Goal: Information Seeking & Learning: Learn about a topic

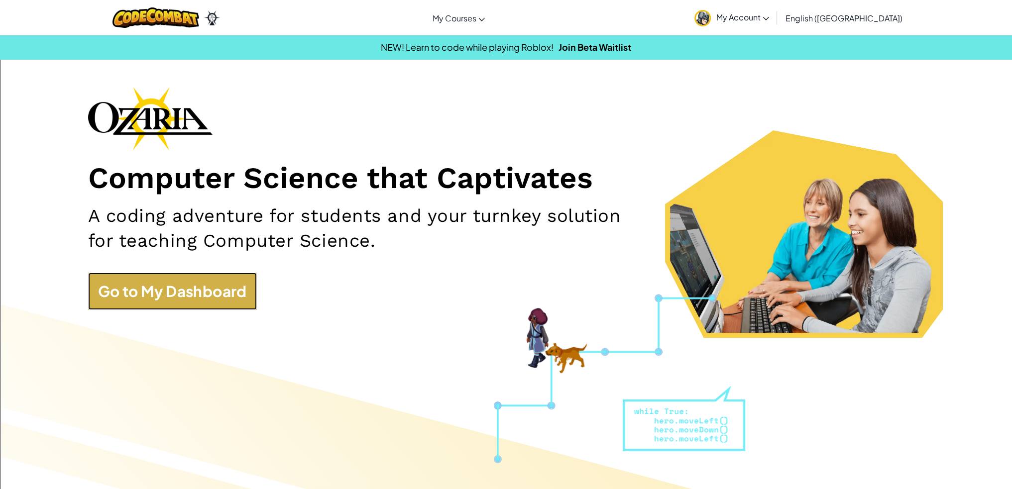
click at [196, 287] on link "Go to My Dashboard" at bounding box center [172, 291] width 169 height 37
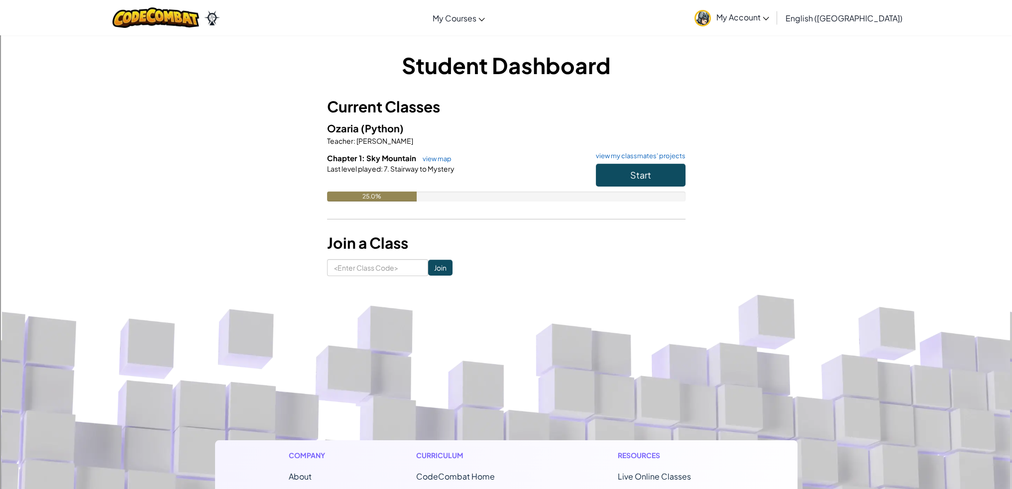
click at [619, 162] on h6 "Chapter 1: Sky Mountain view map view my classmates' projects" at bounding box center [506, 158] width 358 height 11
click at [600, 170] on button "Start" at bounding box center [641, 175] width 90 height 23
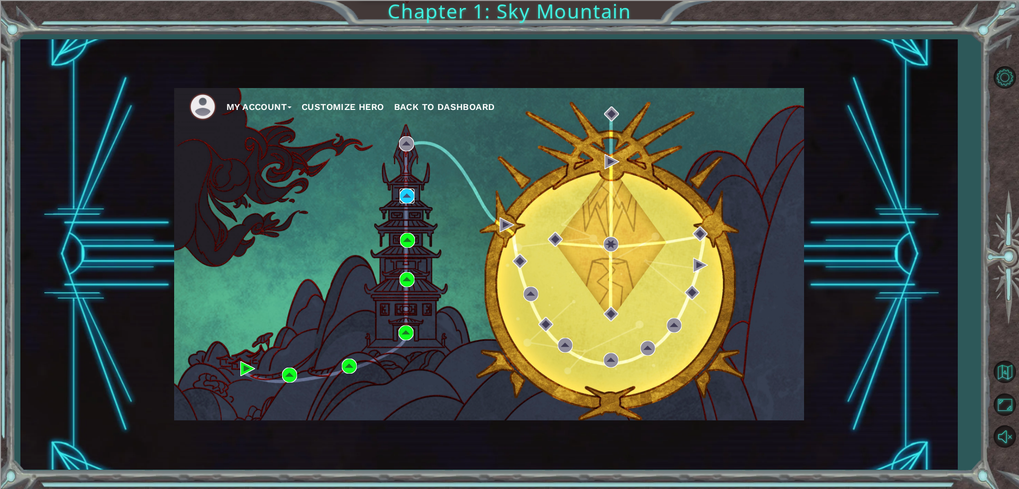
click at [405, 190] on img at bounding box center [407, 196] width 15 height 15
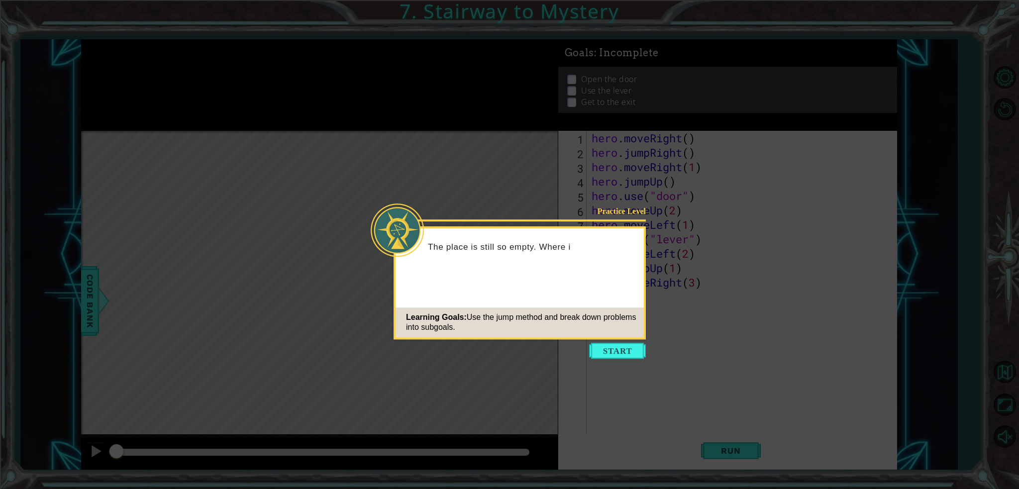
click at [617, 340] on icon at bounding box center [509, 244] width 1019 height 489
click at [619, 342] on icon at bounding box center [509, 244] width 1019 height 489
click at [622, 346] on button "Start" at bounding box center [617, 351] width 57 height 16
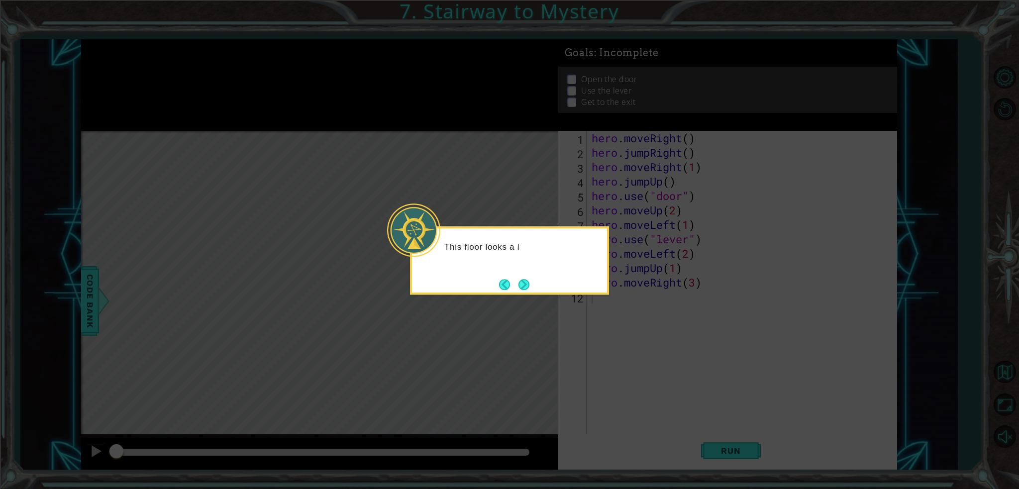
click at [521, 275] on div "This floor looks a l" at bounding box center [509, 260] width 199 height 68
click at [521, 279] on button "Next" at bounding box center [524, 285] width 12 height 12
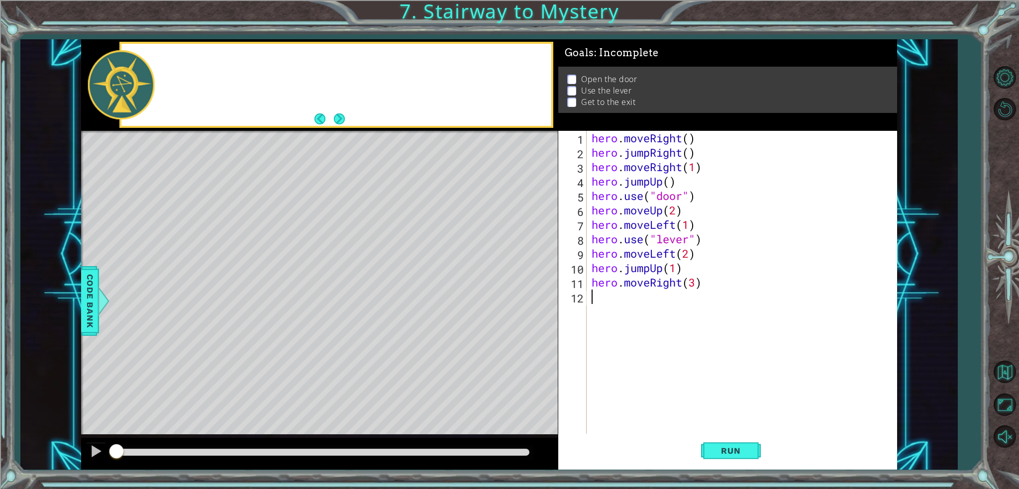
click at [521, 277] on div "Level Map" at bounding box center [311, 277] width 460 height 293
click at [742, 448] on span "Run" at bounding box center [730, 451] width 39 height 10
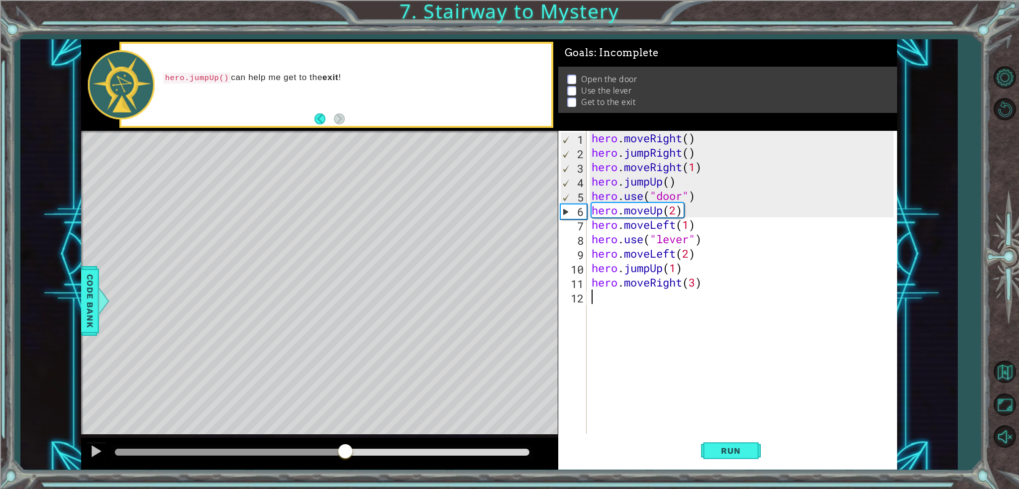
drag, startPoint x: 350, startPoint y: 443, endPoint x: 346, endPoint y: 447, distance: 5.6
click at [346, 447] on div at bounding box center [345, 452] width 18 height 18
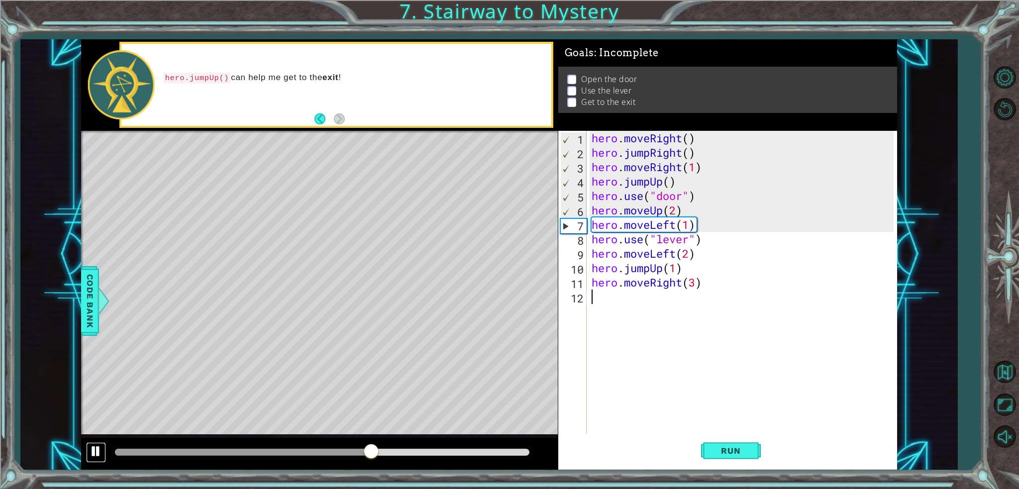
click at [92, 449] on div at bounding box center [96, 451] width 13 height 13
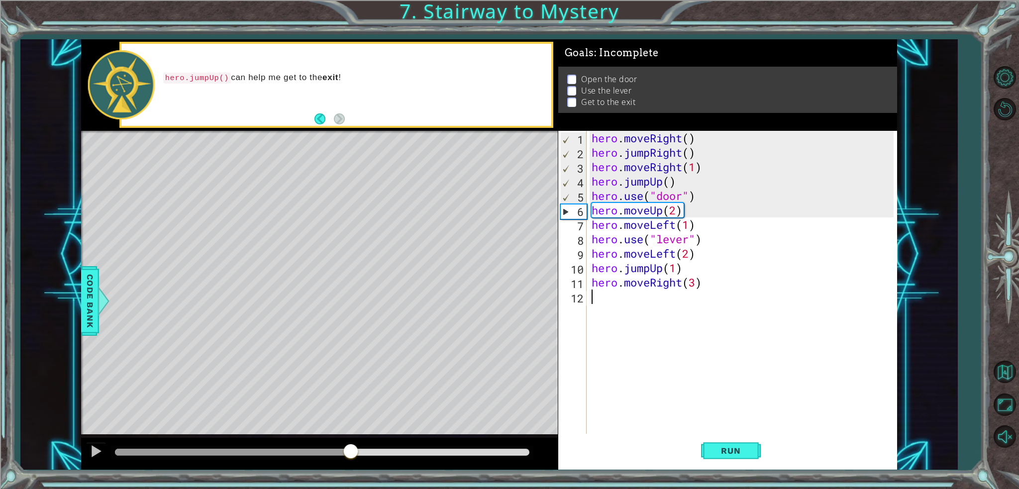
drag, startPoint x: 378, startPoint y: 449, endPoint x: 351, endPoint y: 444, distance: 27.3
click at [351, 444] on div at bounding box center [351, 452] width 18 height 18
click at [675, 213] on div "hero . moveRight ( ) hero . jumpRight ( ) hero . moveRight ( 1 ) hero . jumpUp …" at bounding box center [744, 297] width 309 height 332
click at [691, 222] on div "hero . moveRight ( ) hero . jumpRight ( ) hero . moveRight ( 1 ) hero . jumpUp …" at bounding box center [744, 297] width 309 height 332
click at [676, 213] on div "hero . moveRight ( ) hero . jumpRight ( ) hero . moveRight ( 1 ) hero . jumpUp …" at bounding box center [744, 297] width 309 height 332
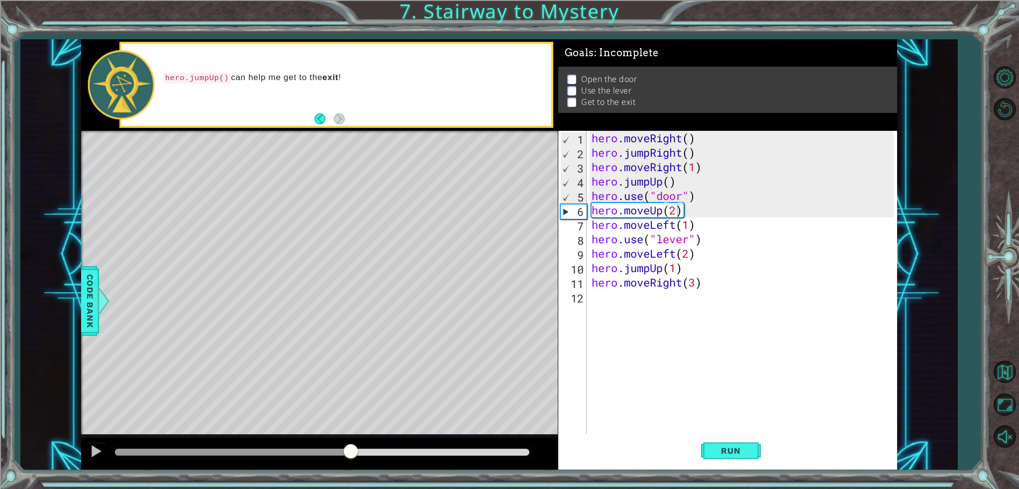
click at [589, 191] on div "hero.moveUp(2) 1 2 3 4 5 6 7 8 9 10 11 12 hero . moveRight ( ) hero . jumpRight…" at bounding box center [725, 282] width 335 height 303
click at [594, 195] on div "hero . moveRight ( ) hero . jumpRight ( ) hero . moveRight ( 1 ) hero . jumpUp …" at bounding box center [744, 297] width 309 height 332
type textarea "hero.use("door")"
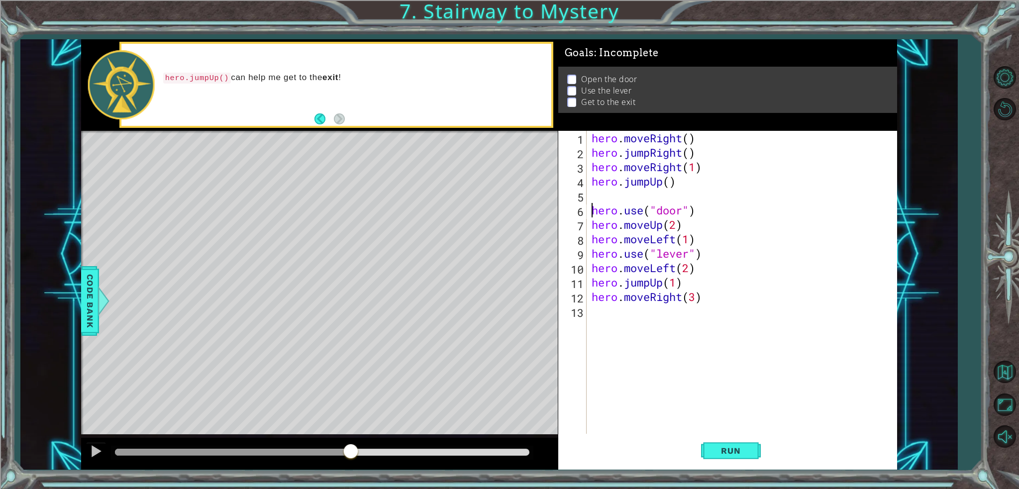
click at [605, 197] on div "hero . moveRight ( ) hero . jumpRight ( ) hero . moveRight ( 1 ) hero . jumpUp …" at bounding box center [744, 297] width 309 height 332
type textarea "r"
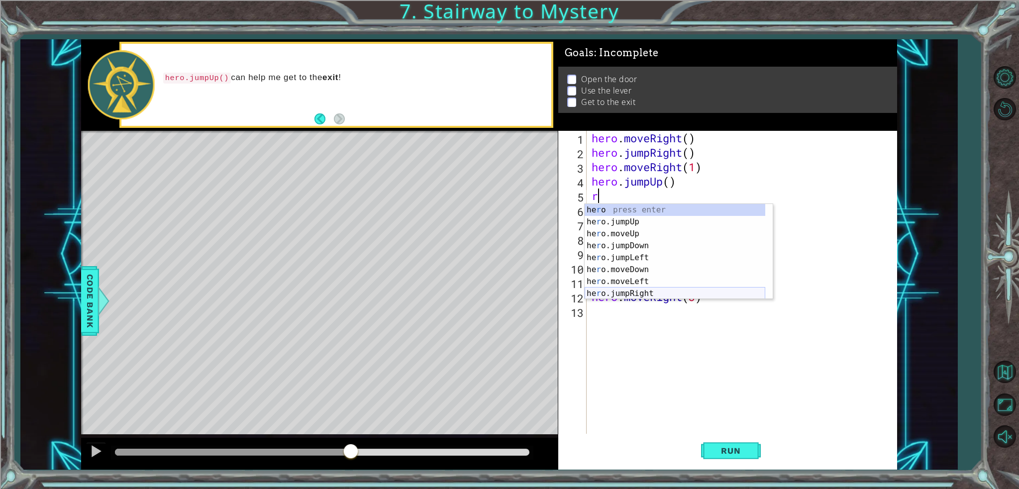
click at [613, 292] on div "he r o press enter he r o.jumpUp press enter he r o.moveUp press enter he r o.j…" at bounding box center [675, 263] width 181 height 119
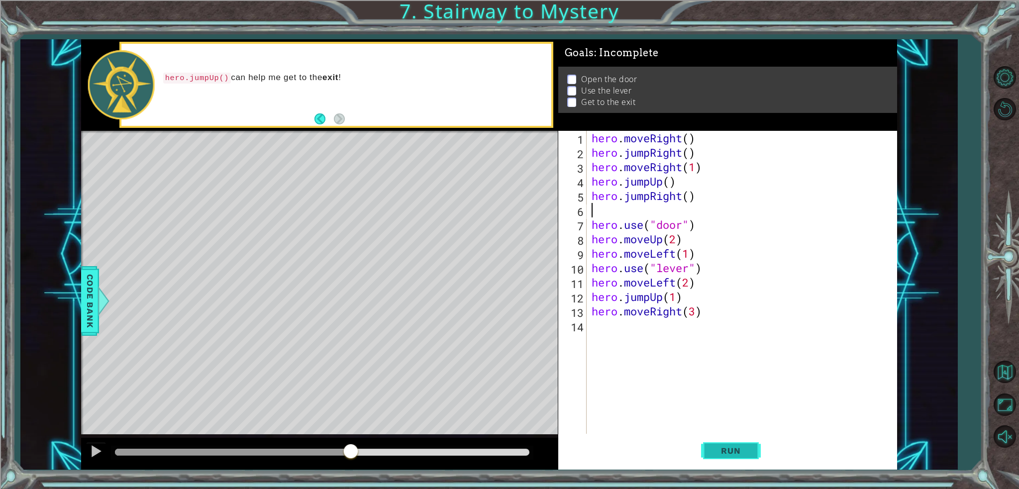
type textarea "\"
click at [738, 444] on button "Run" at bounding box center [731, 451] width 60 height 34
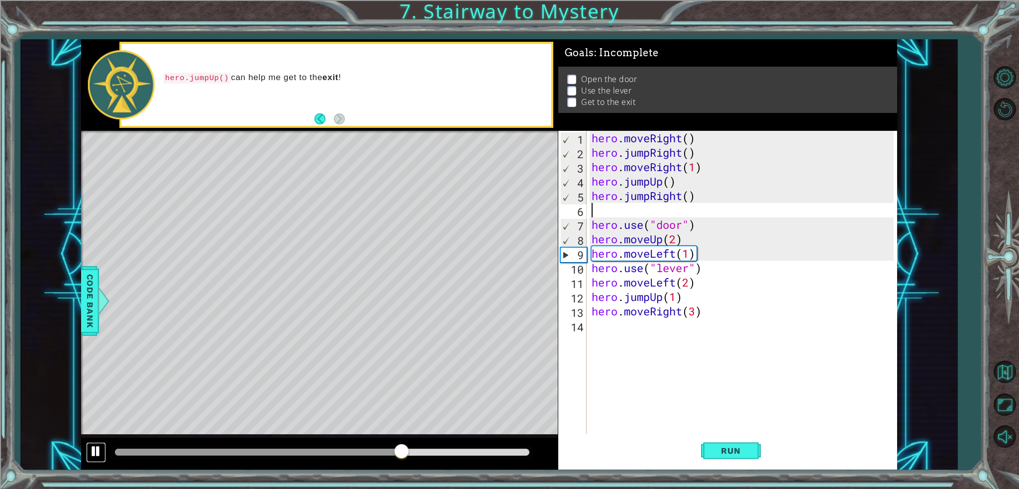
click at [99, 448] on div at bounding box center [96, 451] width 13 height 13
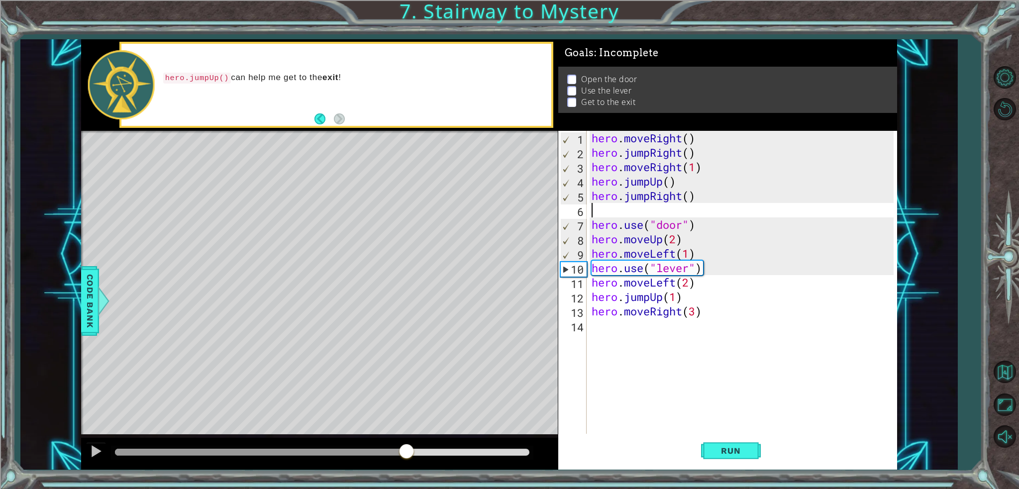
click at [689, 155] on div "hero . moveRight ( ) hero . jumpRight ( ) hero . moveRight ( 1 ) hero . jumpUp …" at bounding box center [744, 297] width 309 height 332
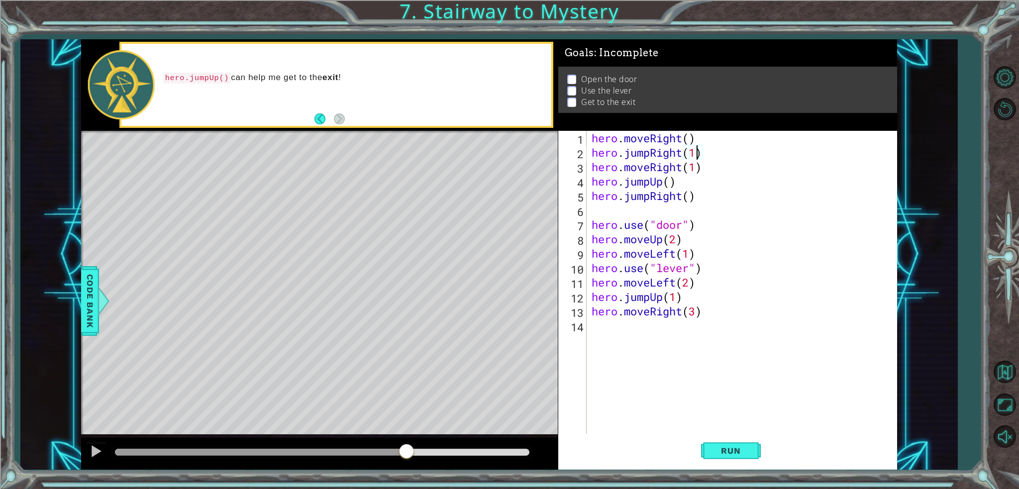
click at [689, 143] on div "hero . moveRight ( ) hero . jumpRight ( 1 ) hero . moveRight ( 1 ) hero . jumpU…" at bounding box center [744, 297] width 309 height 332
click at [733, 449] on span "Run" at bounding box center [730, 451] width 39 height 10
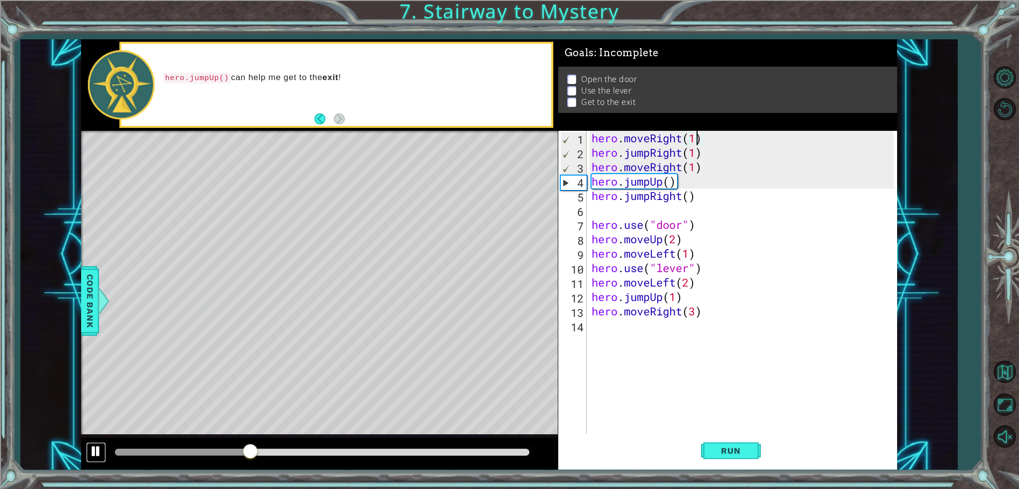
click at [98, 455] on div at bounding box center [96, 451] width 13 height 13
click at [674, 183] on div "hero . moveRight ( 1 ) hero . jumpRight ( 1 ) hero . moveRight ( 1 ) hero . jum…" at bounding box center [744, 297] width 309 height 332
click at [672, 185] on div "hero . moveRight ( 1 ) hero . jumpRight ( 1 ) hero . moveRight ( 1 ) hero . jum…" at bounding box center [744, 297] width 309 height 332
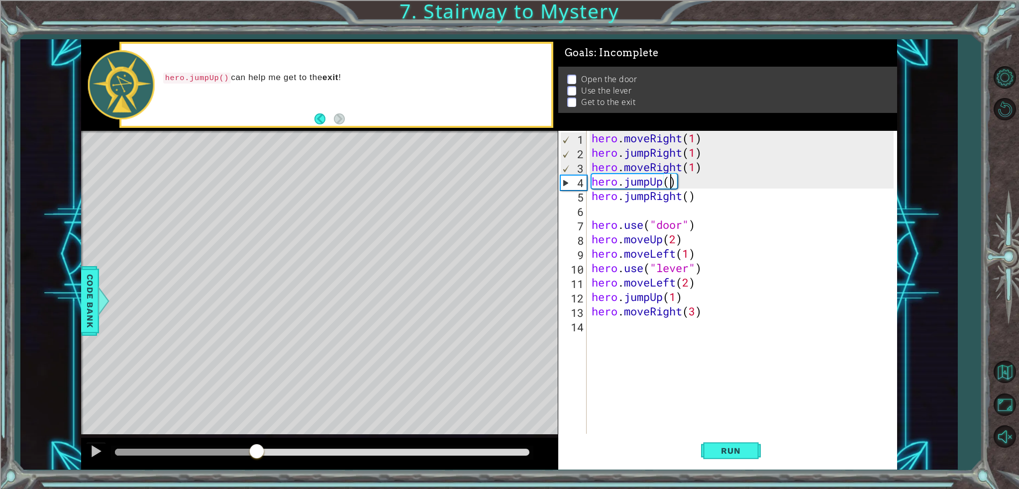
scroll to position [0, 3]
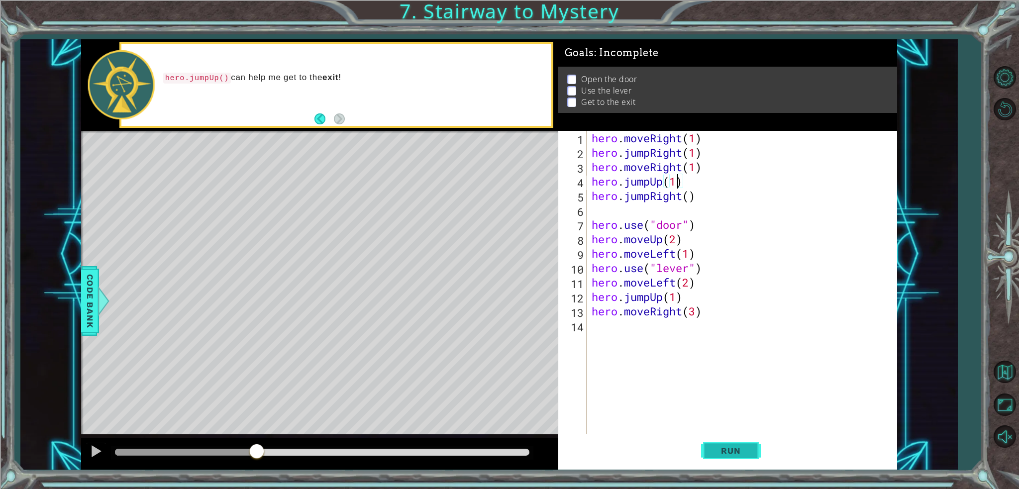
click at [738, 453] on span "Run" at bounding box center [730, 451] width 39 height 10
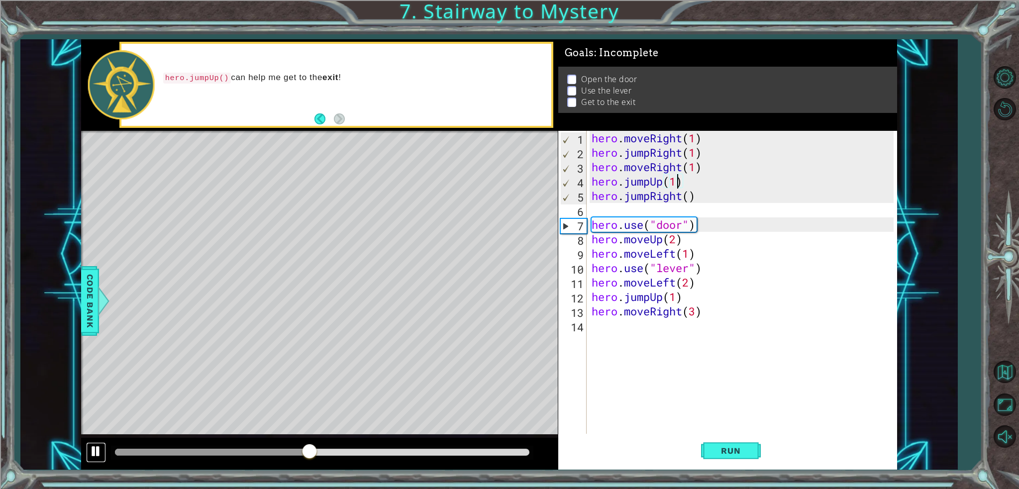
click at [89, 445] on button at bounding box center [96, 452] width 20 height 20
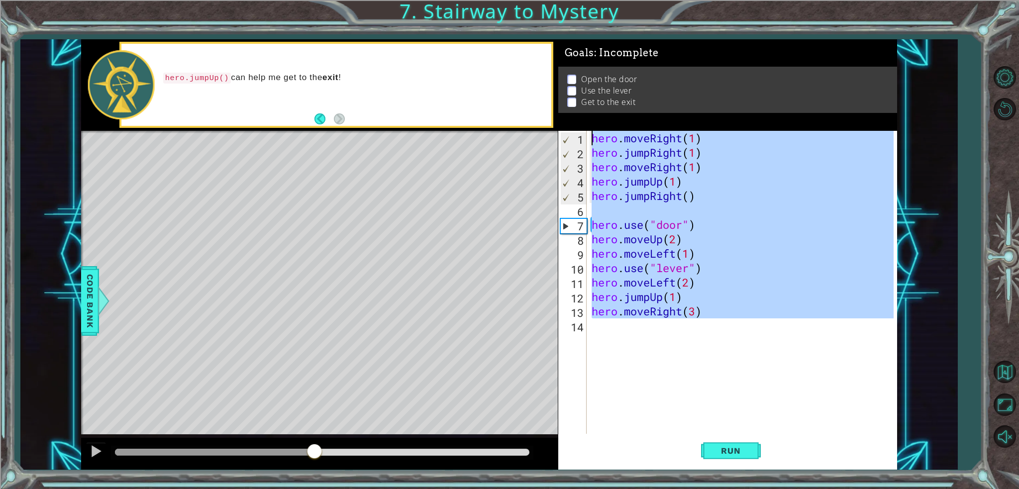
drag, startPoint x: 731, startPoint y: 330, endPoint x: 382, endPoint y: -60, distance: 524.3
click at [382, 0] on html "1 ההההההההההההההההההההההההההההההההההההההההההההההההההההההההההההההההההההההההההההה…" at bounding box center [509, 282] width 1019 height 565
type textarea "hero.moveRight(1) hero.jumpRight(1)"
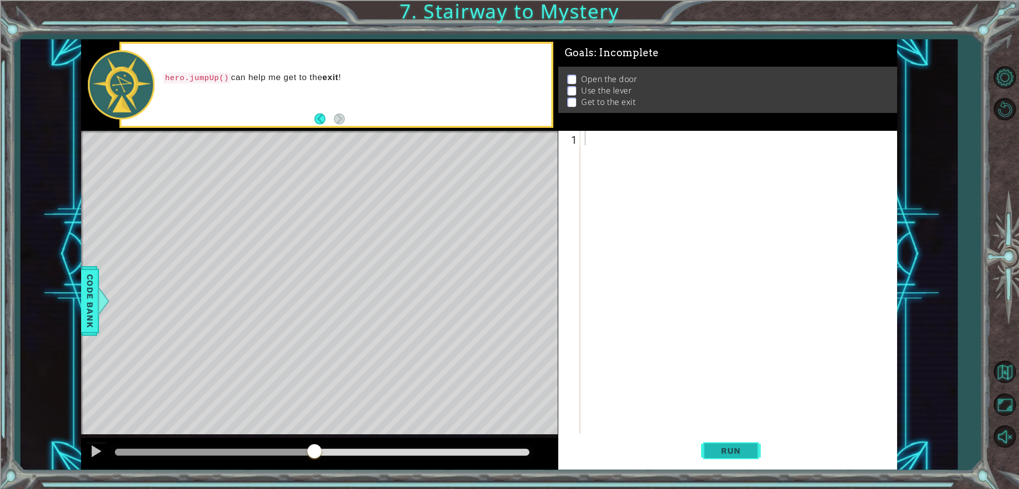
click at [731, 461] on button "Run" at bounding box center [731, 451] width 60 height 34
type textarea "r"
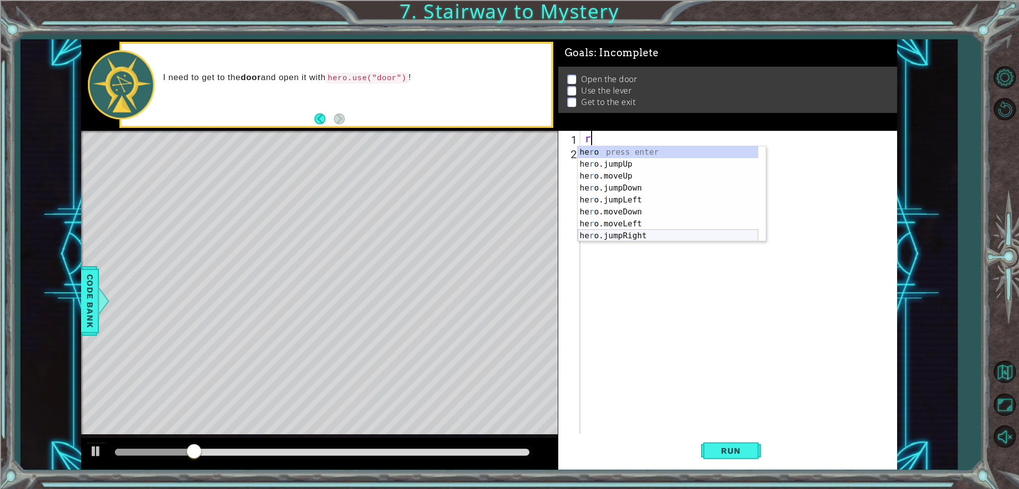
click at [626, 234] on div "he r o press enter he r o.jumpUp press enter he r o.moveUp press enter he r o.j…" at bounding box center [668, 205] width 181 height 119
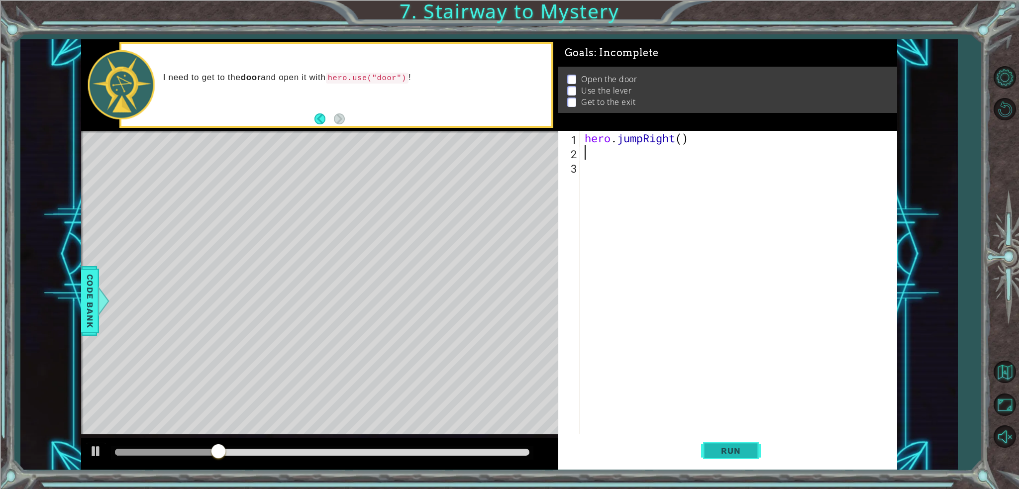
click at [739, 444] on button "Run" at bounding box center [731, 451] width 60 height 34
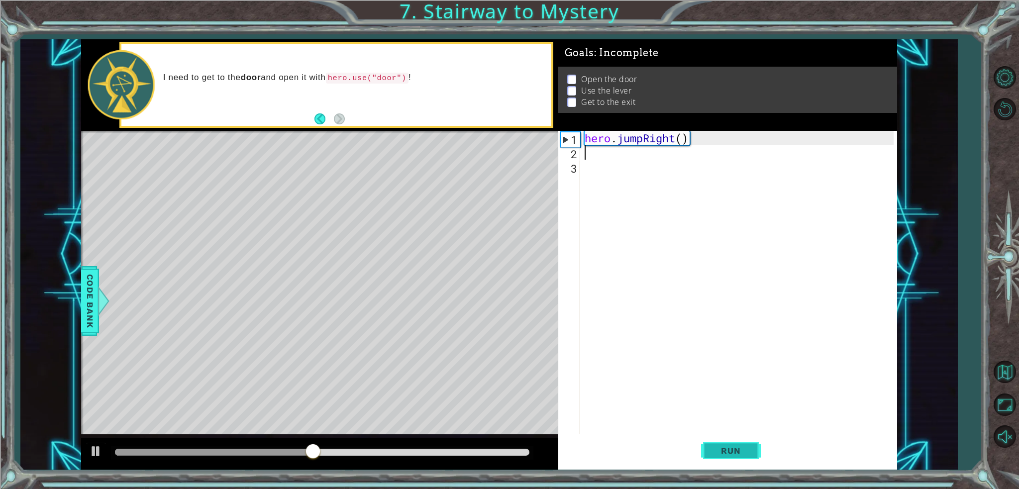
click at [739, 444] on button "Run" at bounding box center [731, 451] width 60 height 34
click at [656, 120] on div "Goals : Incomplete Open the door Use the lever Get to the exit" at bounding box center [727, 85] width 339 height 92
click at [686, 161] on div "hero . jumpRight ( )" at bounding box center [741, 297] width 316 height 332
drag, startPoint x: 693, startPoint y: 136, endPoint x: 594, endPoint y: 141, distance: 99.1
click at [594, 141] on div "hero . jumpRight ( )" at bounding box center [741, 297] width 316 height 332
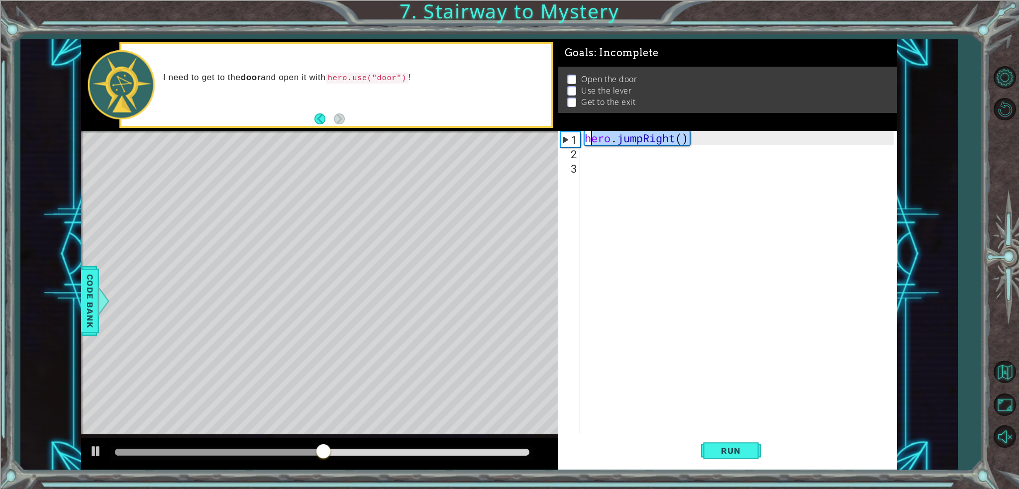
type textarea "h"
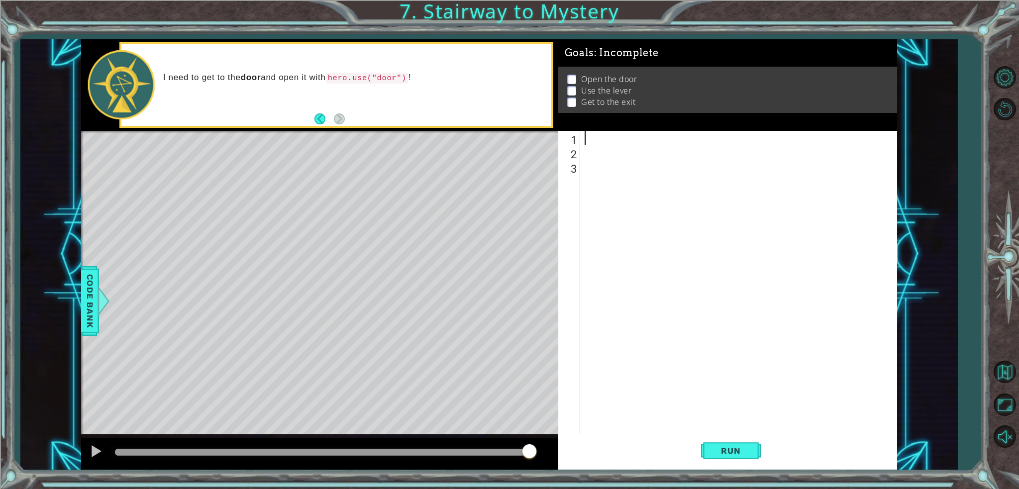
type textarea "e"
click at [633, 164] on div "hero.jump Ri ght press enter hero.move Ri ght press enter" at bounding box center [672, 170] width 188 height 48
type textarea "hero.moveRight(1)"
click at [736, 455] on span "Run" at bounding box center [730, 451] width 39 height 10
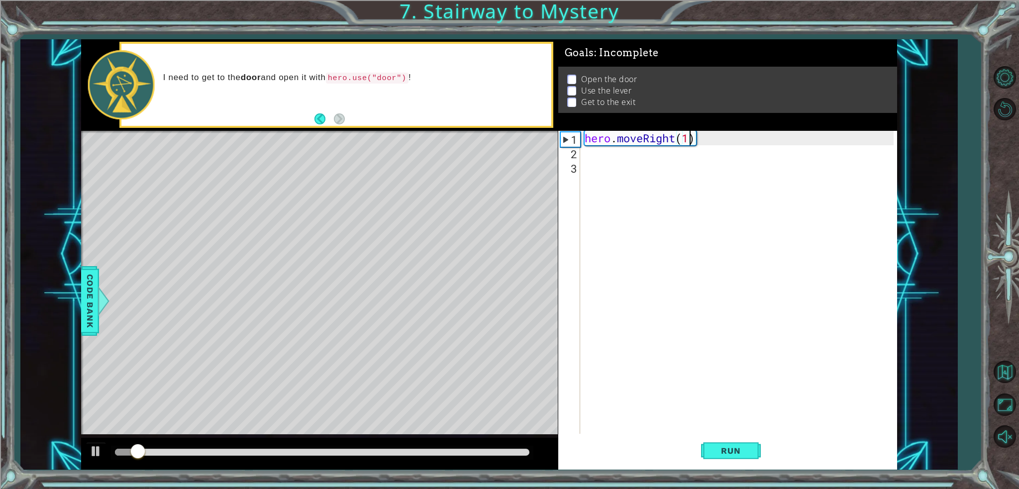
click at [609, 153] on div "hero . moveRight ( 1 )" at bounding box center [741, 297] width 316 height 332
type textarea "r"
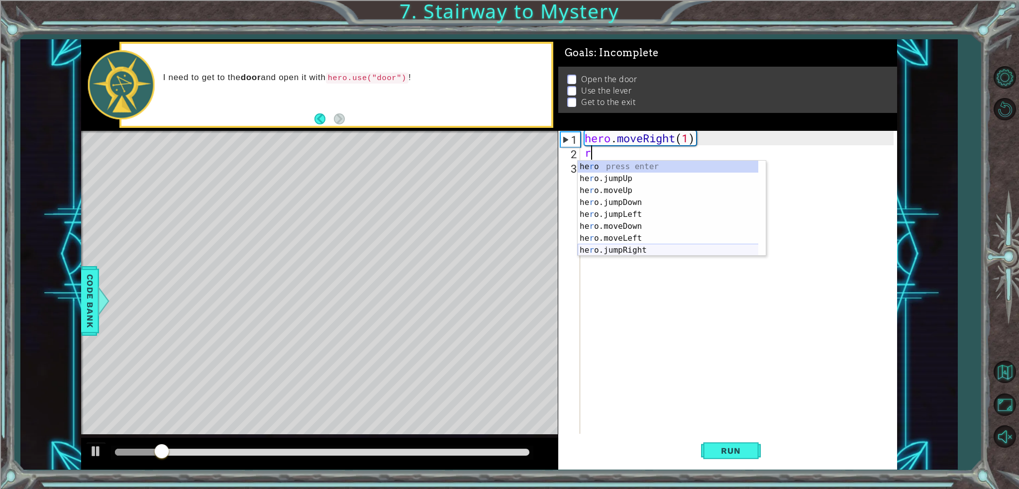
click at [635, 247] on div "he r o press enter he r o.jumpUp press enter he r o.moveUp press enter he r o.j…" at bounding box center [672, 220] width 188 height 119
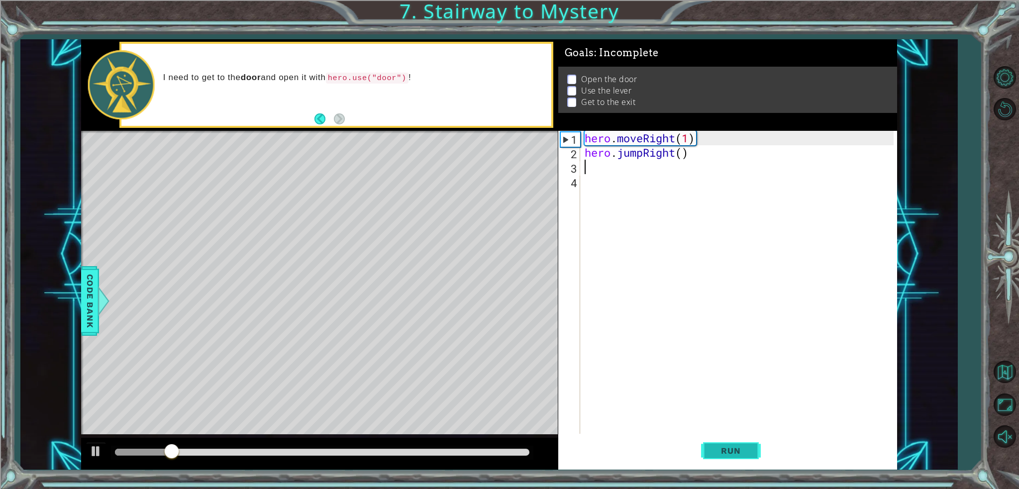
click at [748, 448] on span "Run" at bounding box center [730, 451] width 39 height 10
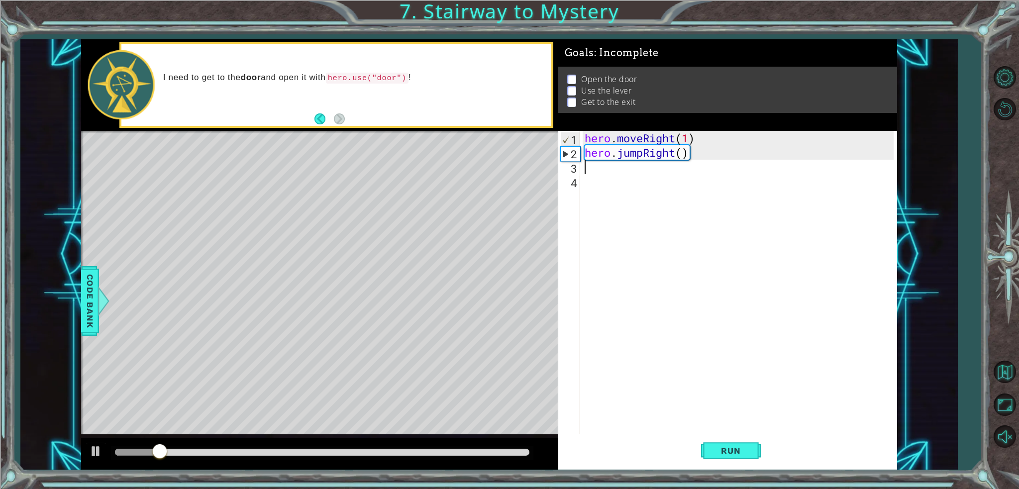
click at [603, 171] on div "hero . moveRight ( 1 ) hero . jumpRight ( )" at bounding box center [741, 297] width 316 height 332
type textarea "r"
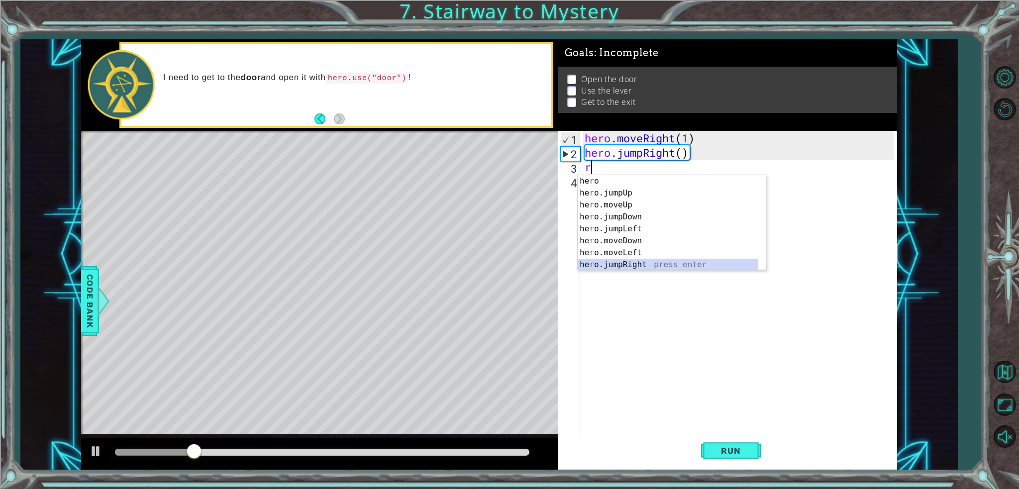
click at [636, 264] on div "he r o press enter he r o.jumpUp press enter he r o.moveUp press enter he r o.j…" at bounding box center [668, 234] width 181 height 119
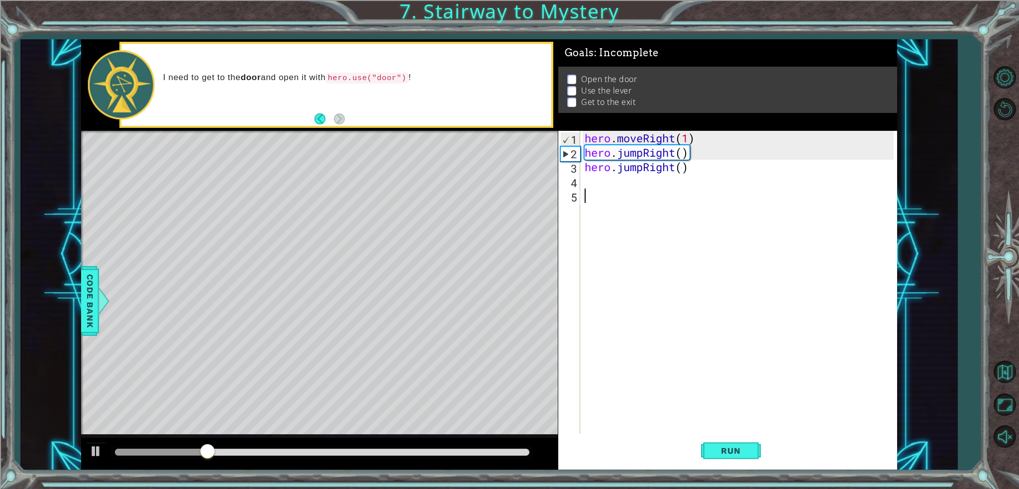
click at [724, 263] on div "hero . moveRight ( 1 ) hero . jumpRight ( ) hero . jumpRight ( )" at bounding box center [741, 297] width 316 height 332
click at [722, 453] on span "Run" at bounding box center [730, 451] width 39 height 10
drag, startPoint x: 691, startPoint y: 176, endPoint x: 640, endPoint y: 175, distance: 51.3
click at [640, 175] on div "hero . moveRight ( 1 ) hero . jumpRight ( ) hero . jumpRight ( )" at bounding box center [741, 297] width 316 height 332
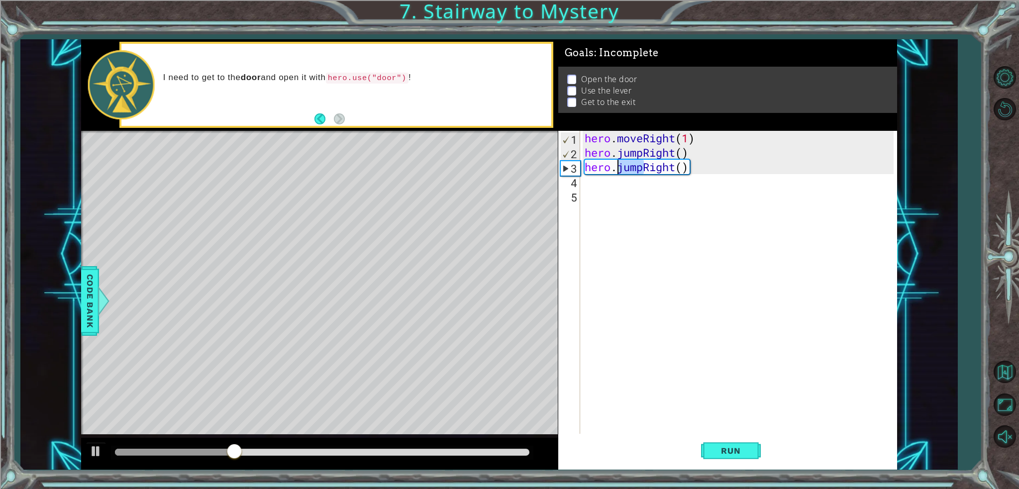
drag, startPoint x: 642, startPoint y: 171, endPoint x: 620, endPoint y: 171, distance: 21.9
click at [620, 171] on div "hero . moveRight ( 1 ) hero . jumpRight ( ) hero . jumpRight ( )" at bounding box center [741, 297] width 316 height 332
type textarea "hero.Right()"
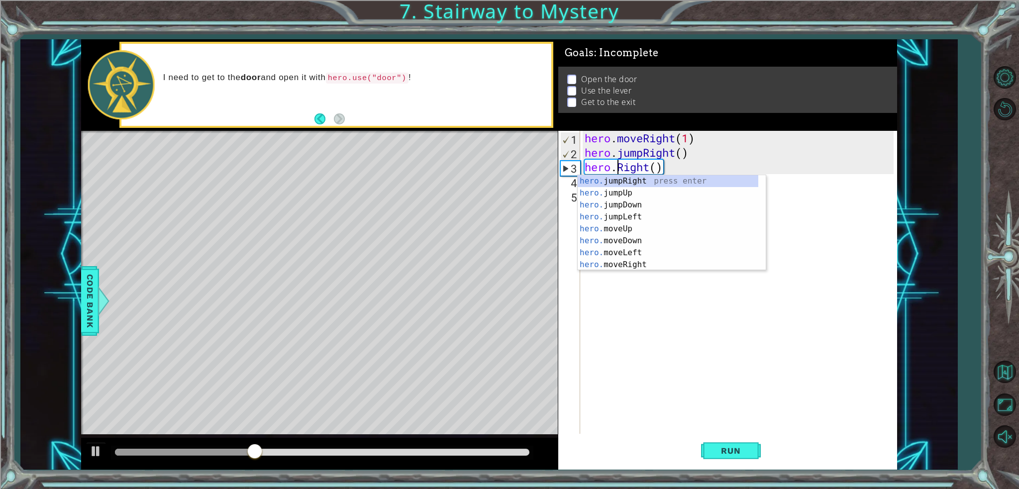
click at [684, 346] on div "hero . moveRight ( 1 ) hero . jumpRight ( ) hero . Right ( )" at bounding box center [741, 297] width 316 height 332
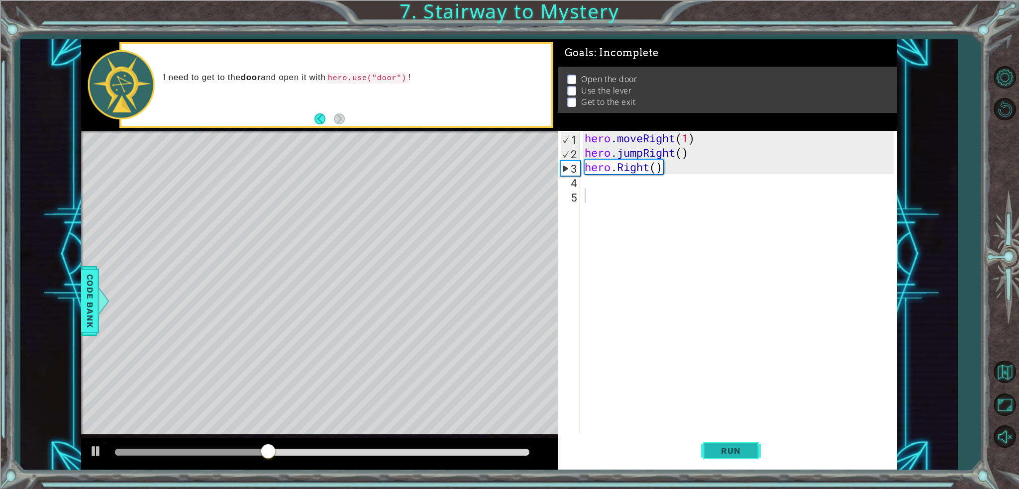
click at [718, 448] on span "Run" at bounding box center [730, 451] width 39 height 10
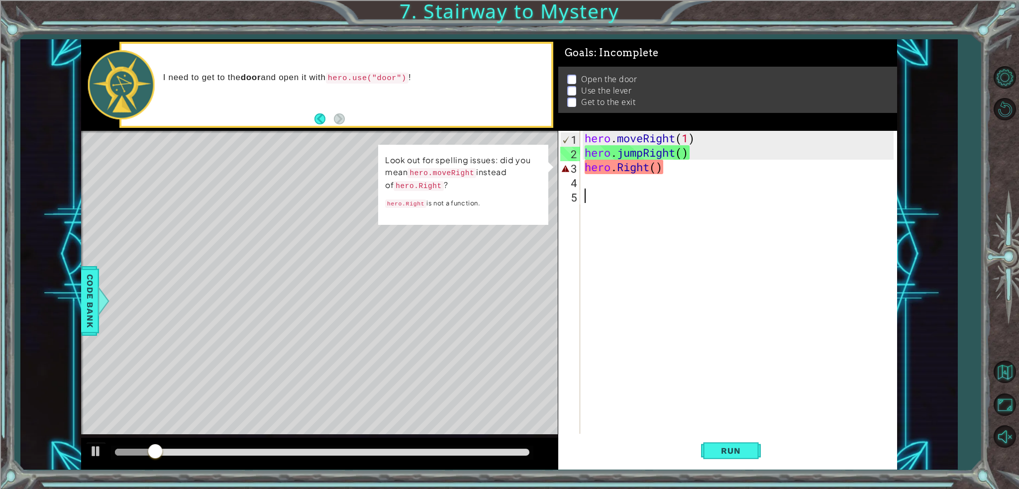
click at [616, 169] on div "hero . moveRight ( 1 ) hero . jumpRight ( ) hero . Right ( )" at bounding box center [741, 297] width 316 height 332
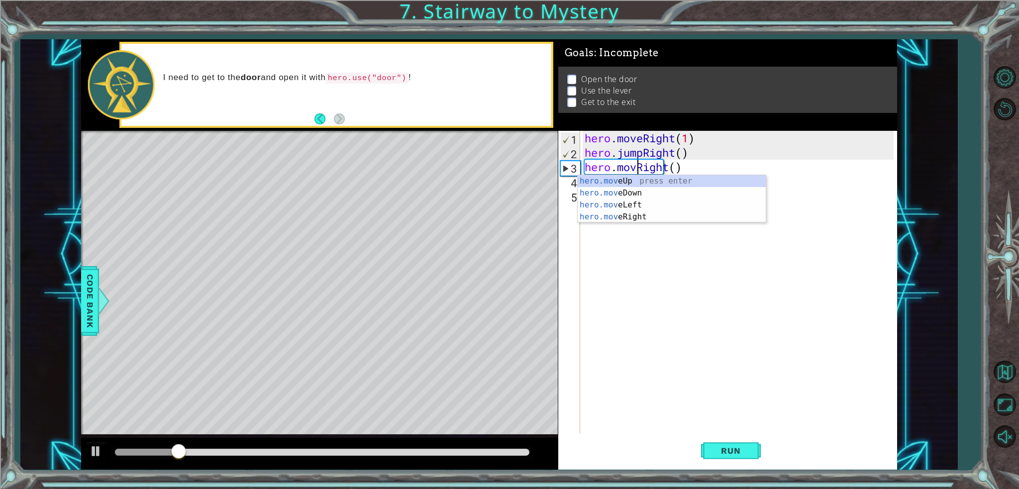
scroll to position [0, 2]
type textarea "hero.moveRight()"
click at [886, 339] on div "hero . moveRight ( 1 ) hero . jumpRight ( ) hero . moveRight ( )" at bounding box center [741, 297] width 316 height 332
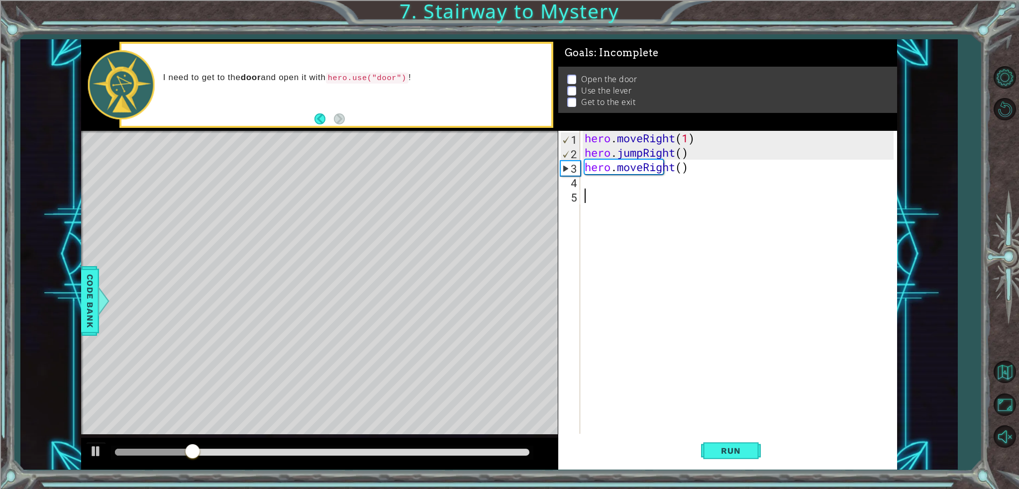
scroll to position [0, 0]
click at [724, 442] on button "Run" at bounding box center [731, 451] width 60 height 34
